Goal: Transaction & Acquisition: Purchase product/service

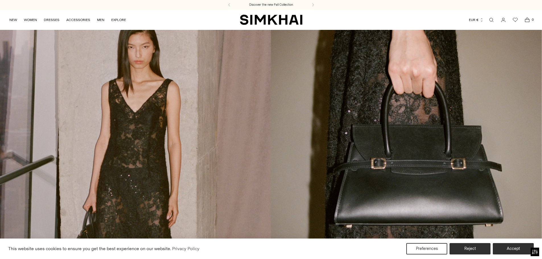
click at [496, 20] on span "Open search modal" at bounding box center [490, 19] width 11 height 11
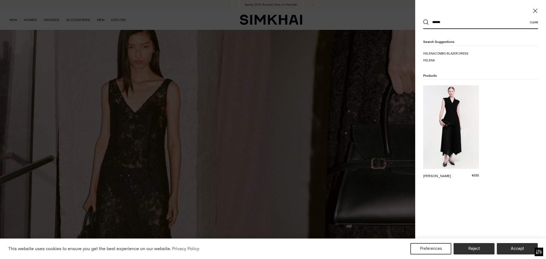
type input "******"
click at [470, 124] on img at bounding box center [451, 127] width 56 height 84
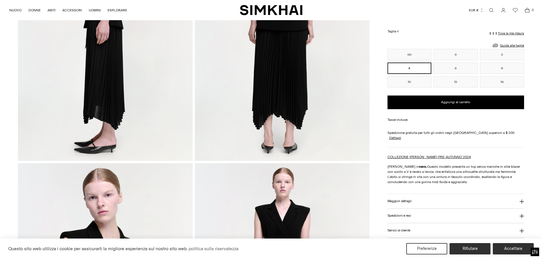
scroll to position [228, 0]
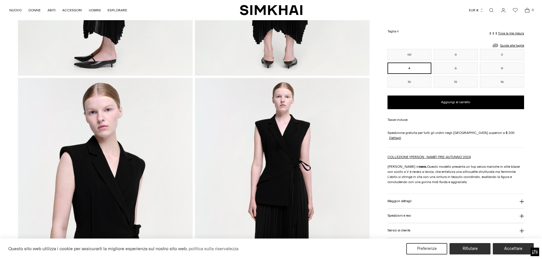
click at [418, 196] on button "Maggiori dettagli" at bounding box center [455, 201] width 137 height 15
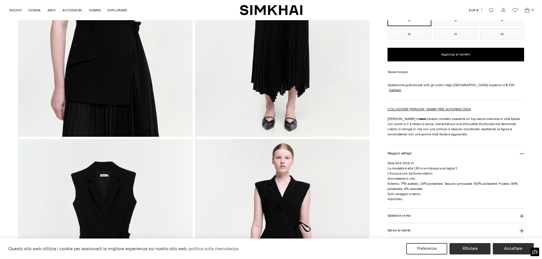
scroll to position [512, 0]
